Goal: Task Accomplishment & Management: Complete application form

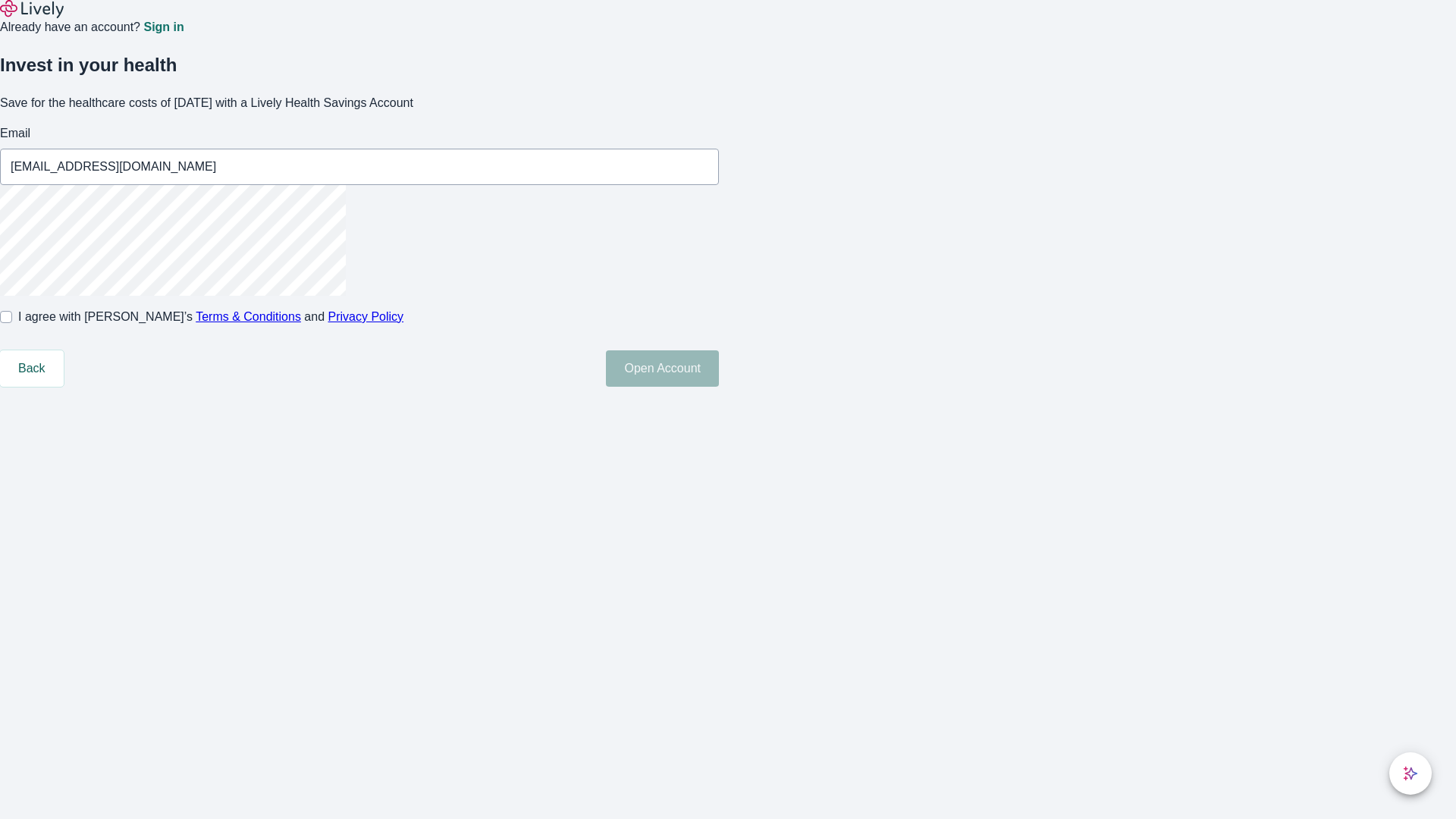
click at [12, 323] on input "I agree with Lively’s Terms & Conditions and Privacy Policy" at bounding box center [6, 317] width 12 height 12
checkbox input "true"
click at [718, 387] on button "Open Account" at bounding box center [662, 368] width 113 height 37
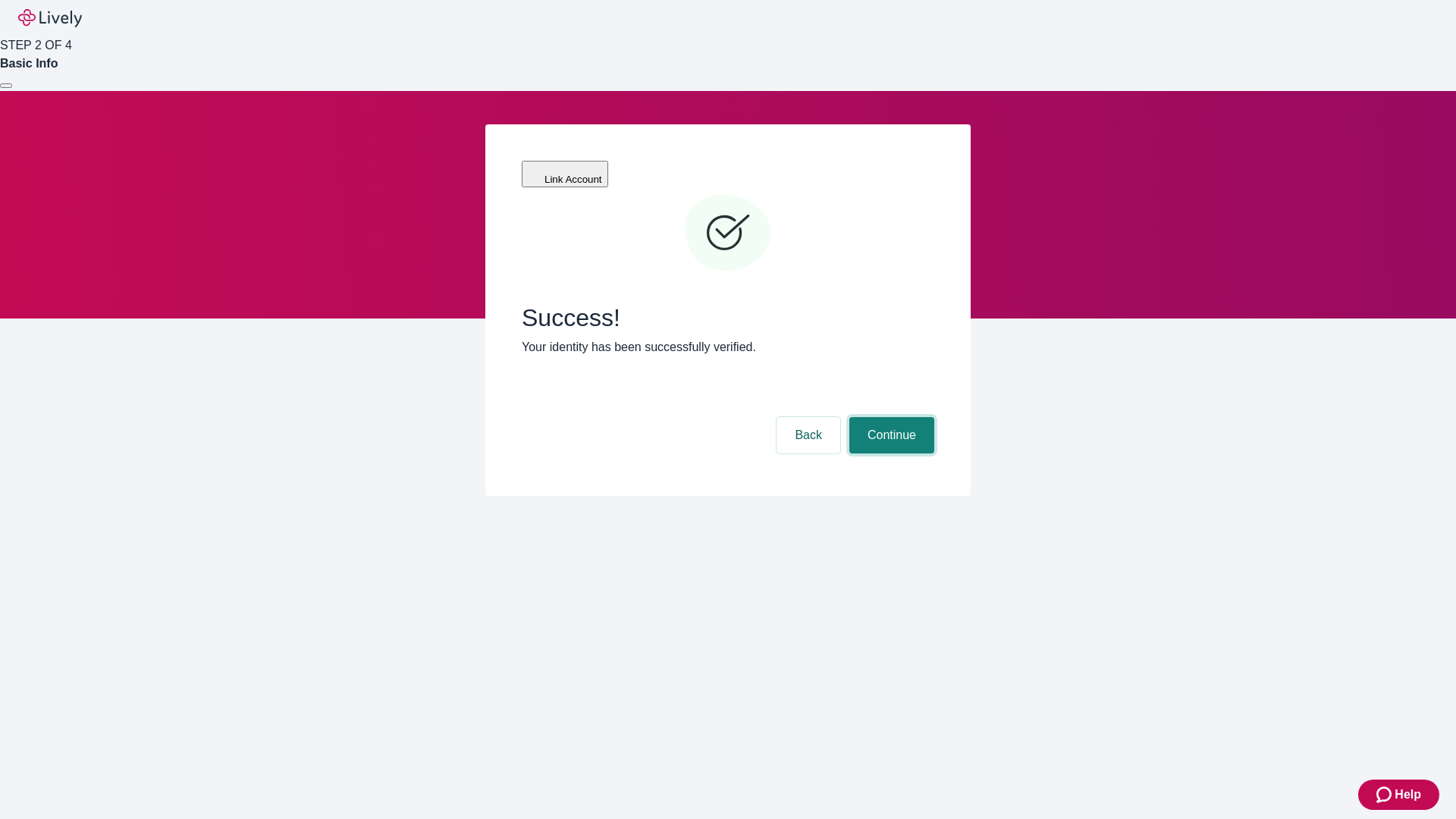
click at [889, 417] on button "Continue" at bounding box center [891, 436] width 85 height 37
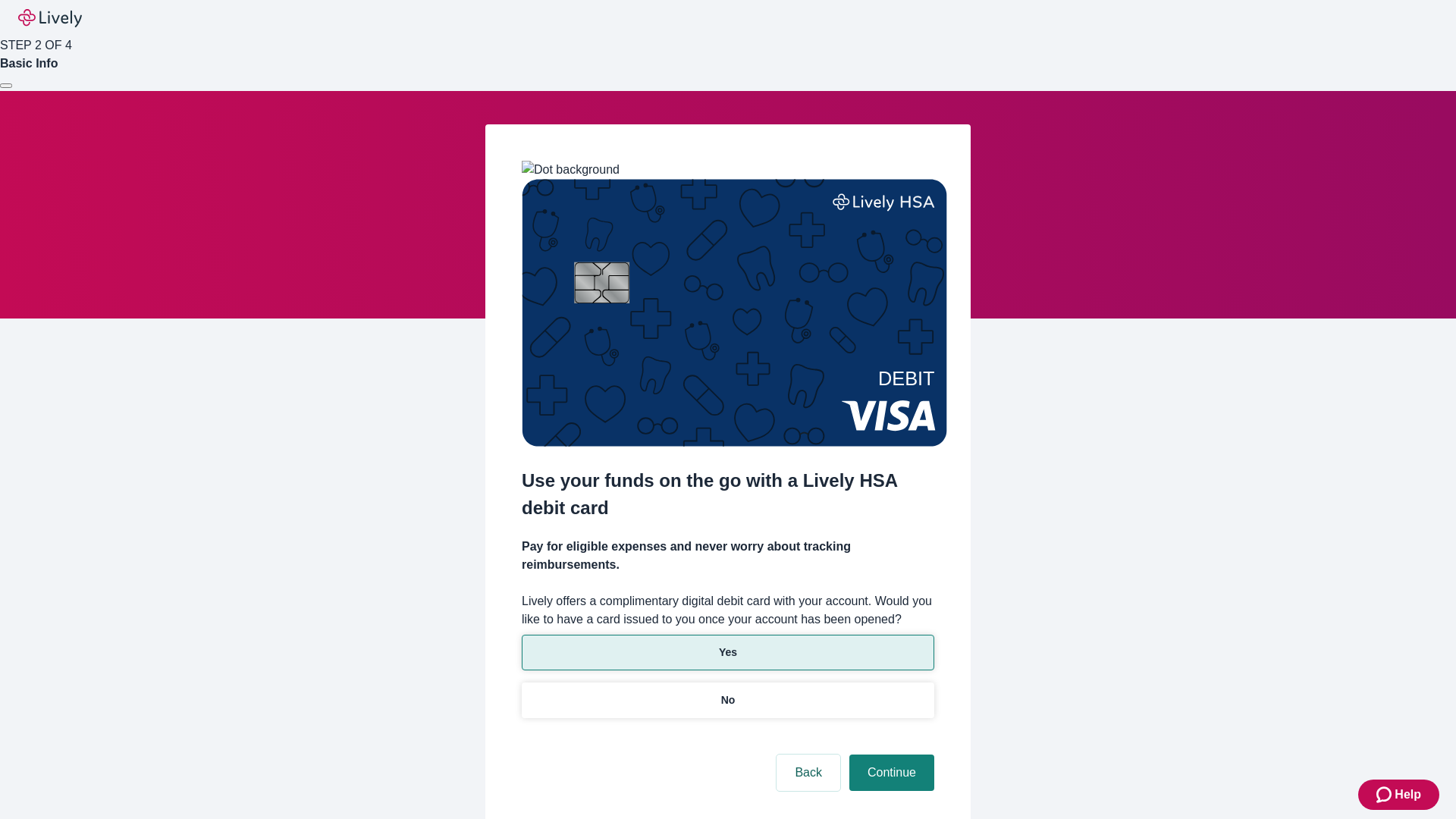
click at [727, 644] on p "Yes" at bounding box center [727, 652] width 18 height 16
click at [889, 754] on button "Continue" at bounding box center [891, 773] width 85 height 37
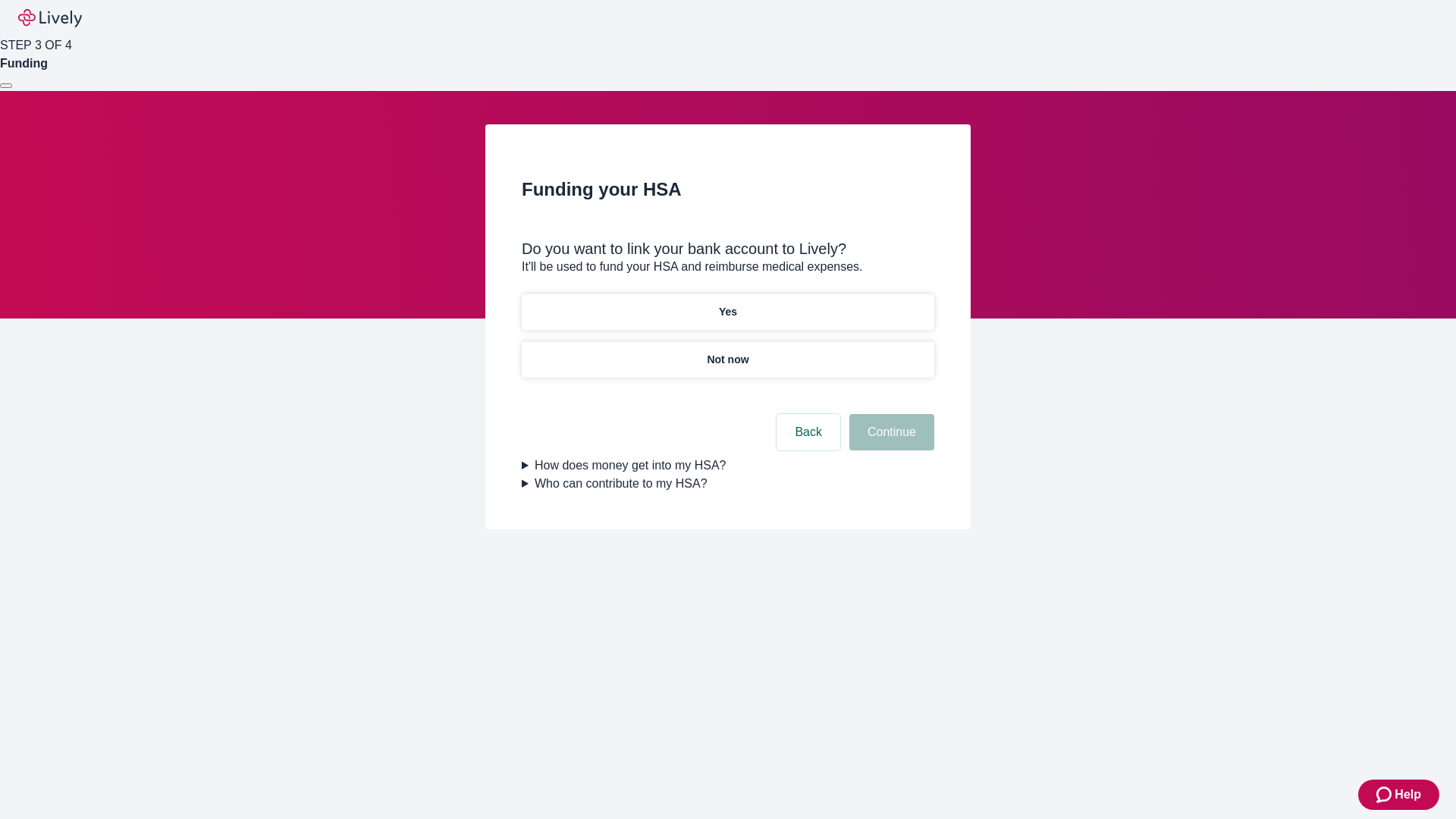
click at [727, 352] on p "Not now" at bounding box center [727, 360] width 42 height 16
click at [889, 441] on button "Continue" at bounding box center [891, 432] width 85 height 37
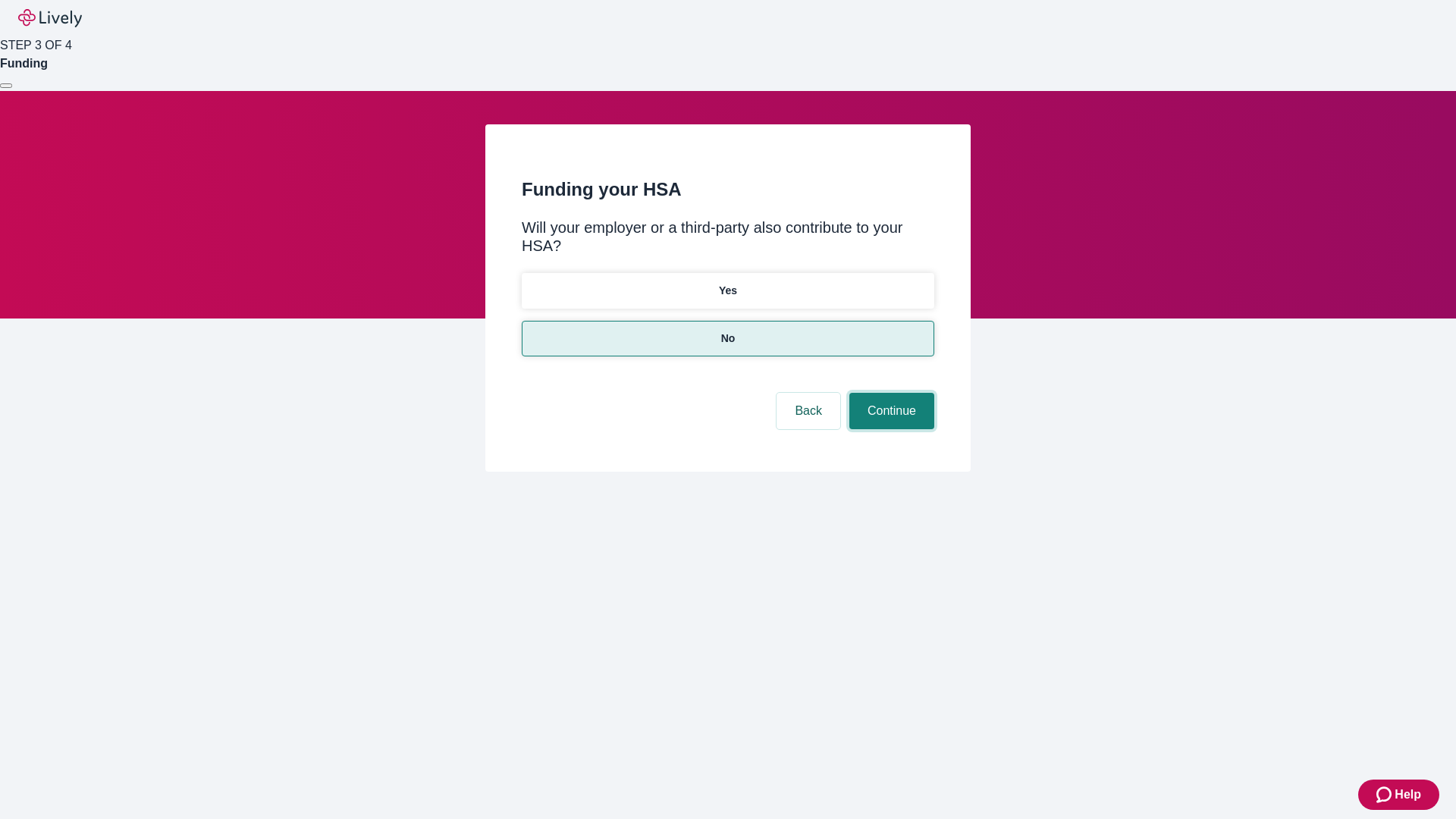
click at [889, 393] on button "Continue" at bounding box center [891, 411] width 85 height 37
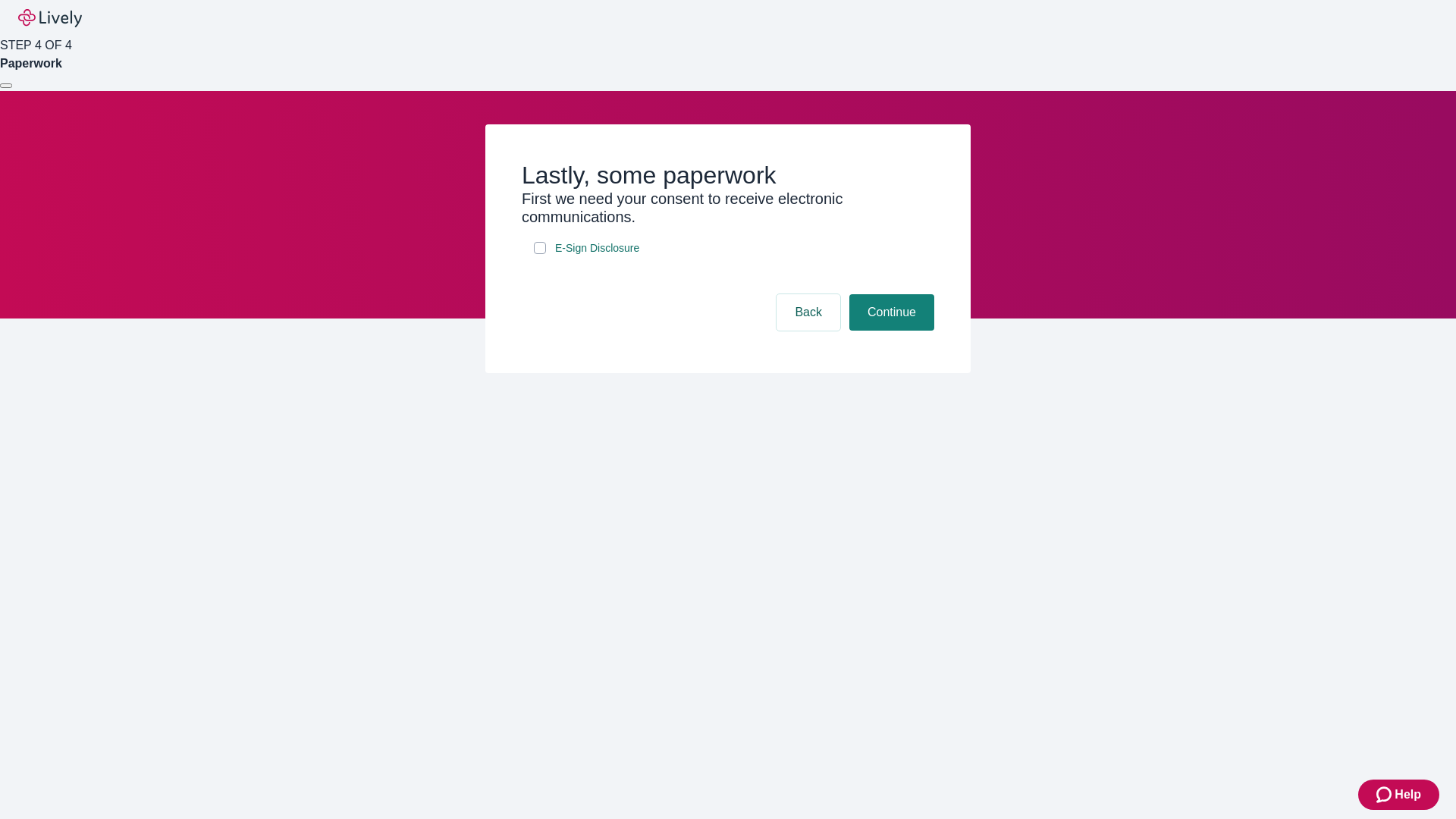
click at [539, 254] on input "E-Sign Disclosure" at bounding box center [539, 248] width 12 height 12
checkbox input "true"
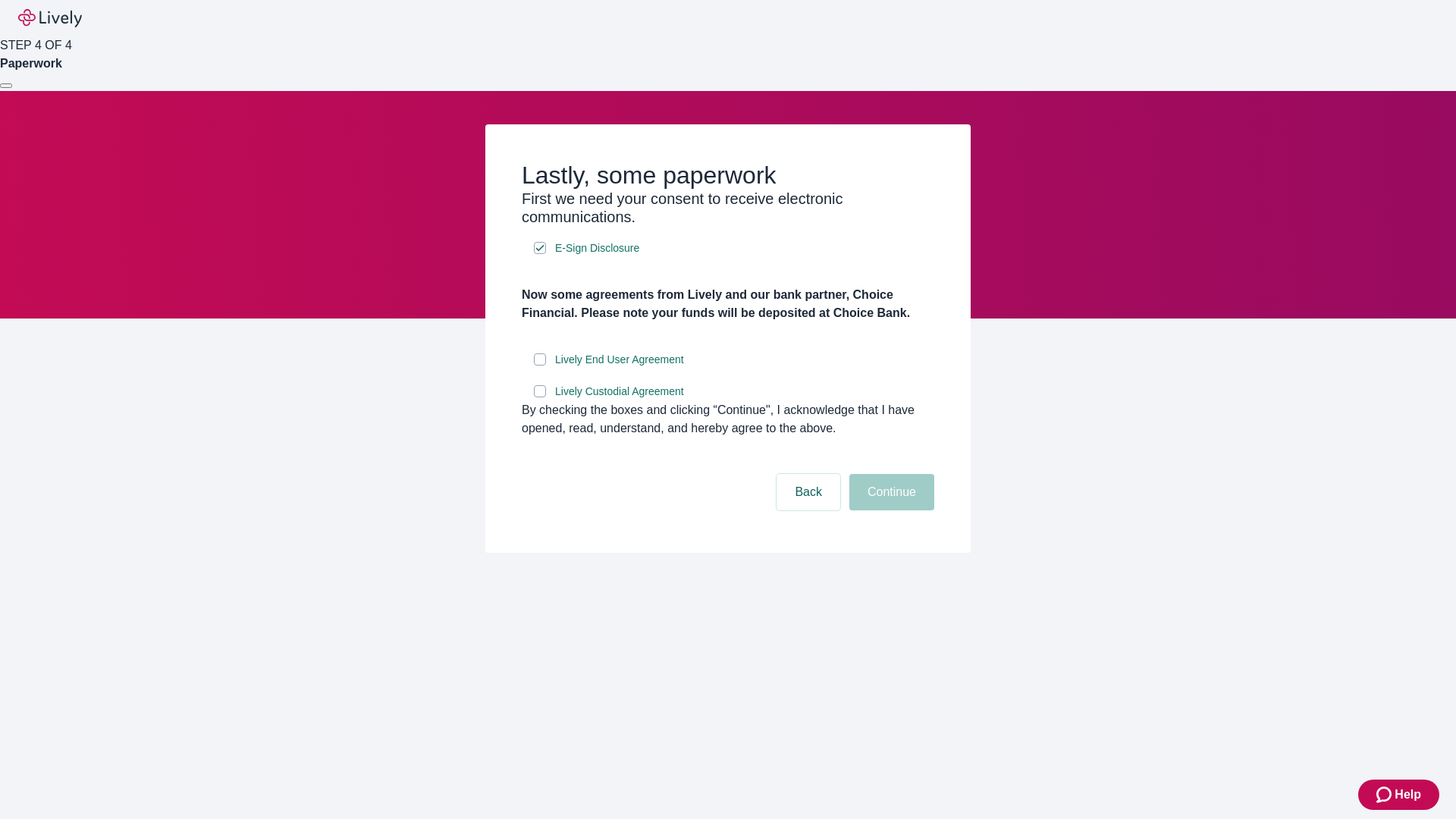
click at [539, 366] on input "Lively End User Agreement" at bounding box center [539, 360] width 12 height 12
checkbox input "true"
click at [539, 397] on input "Lively Custodial Agreement" at bounding box center [539, 391] width 12 height 12
checkbox input "true"
click at [889, 511] on button "Continue" at bounding box center [891, 492] width 85 height 37
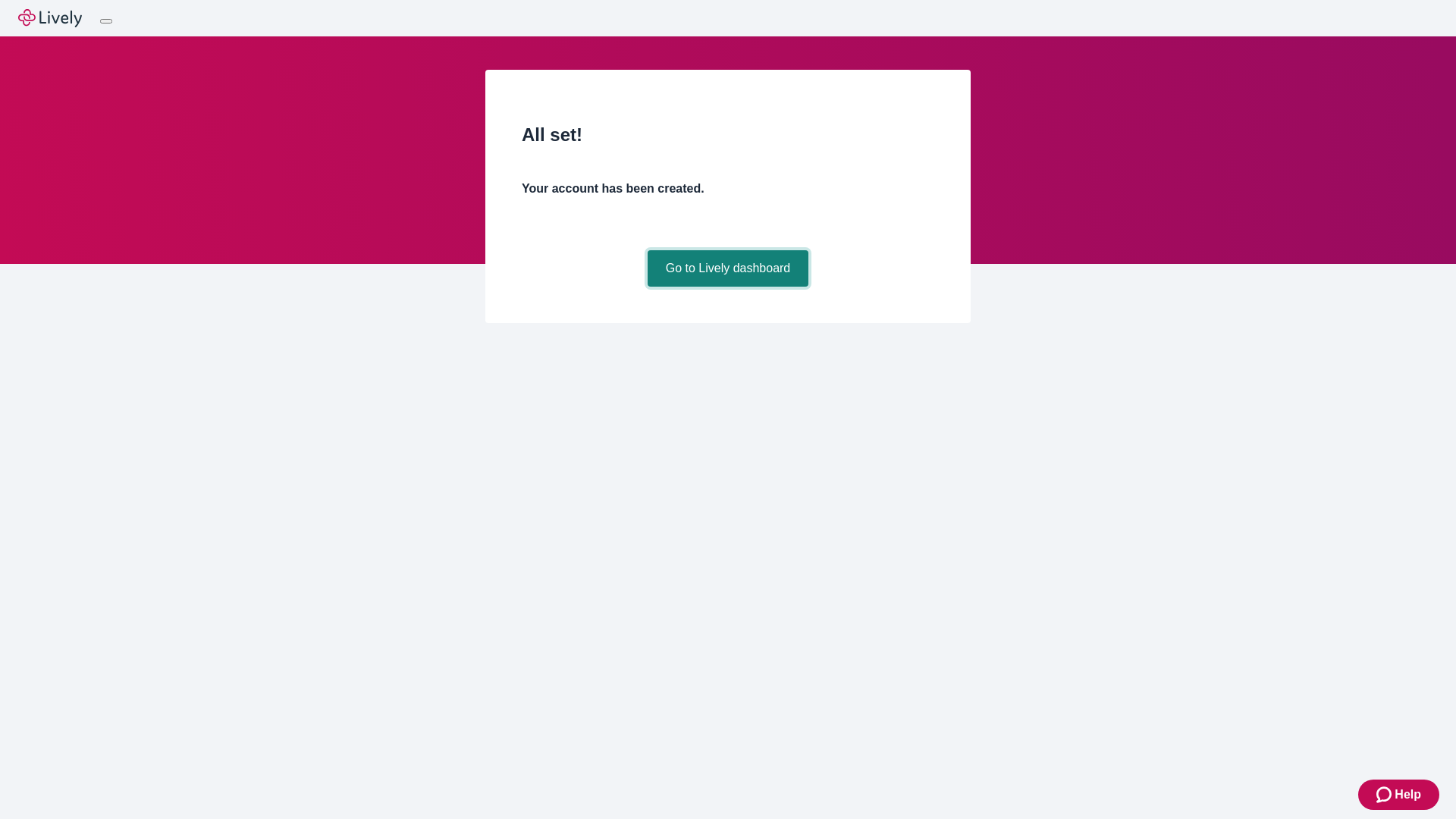
click at [727, 286] on link "Go to Lively dashboard" at bounding box center [728, 269] width 161 height 37
